Goal: Navigation & Orientation: Find specific page/section

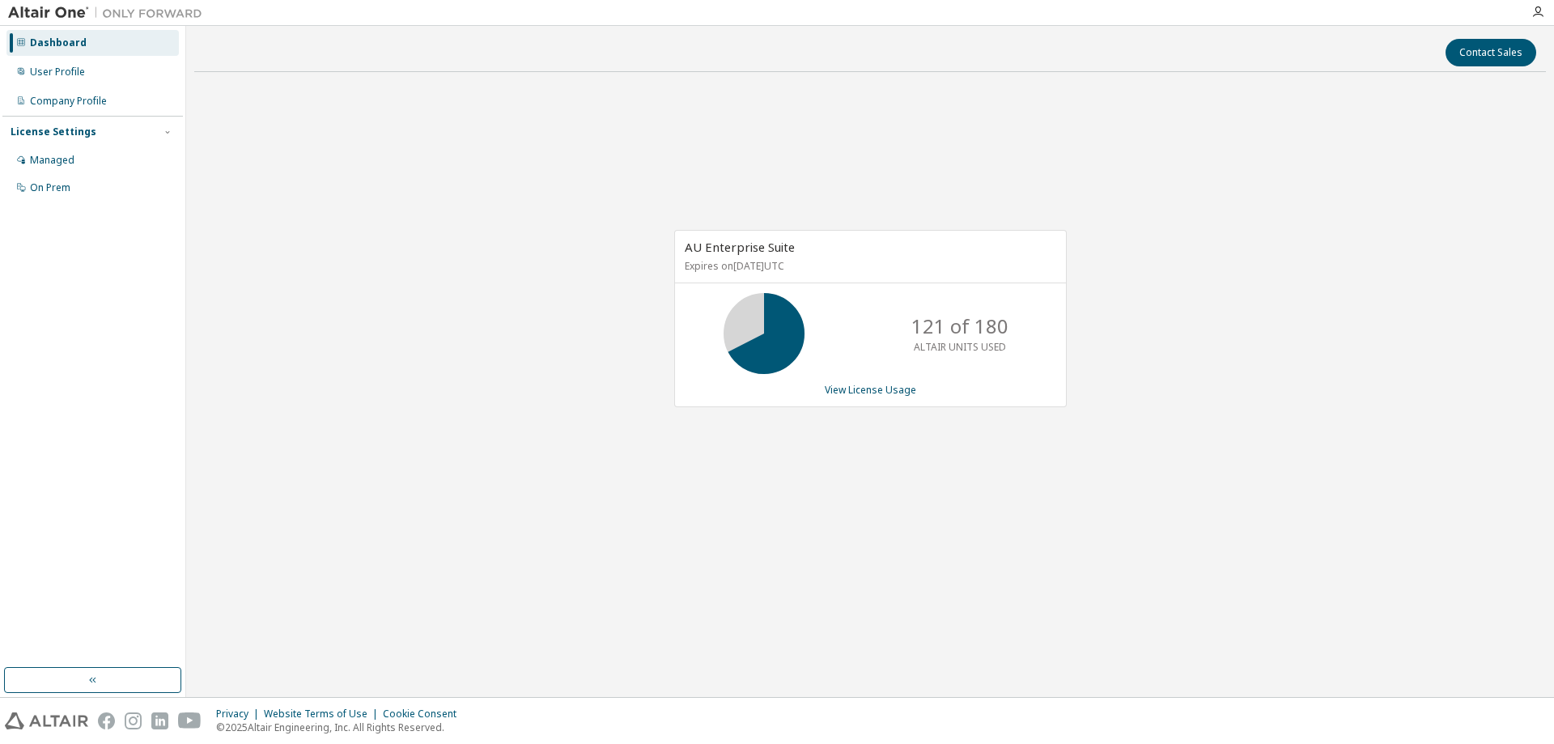
click at [814, 166] on div "AU Enterprise Suite Expires on [DATE] UTC 121 of 180 ALTAIR UNITS USED View Lic…" at bounding box center [869, 326] width 1351 height 483
